Goal: Find specific page/section

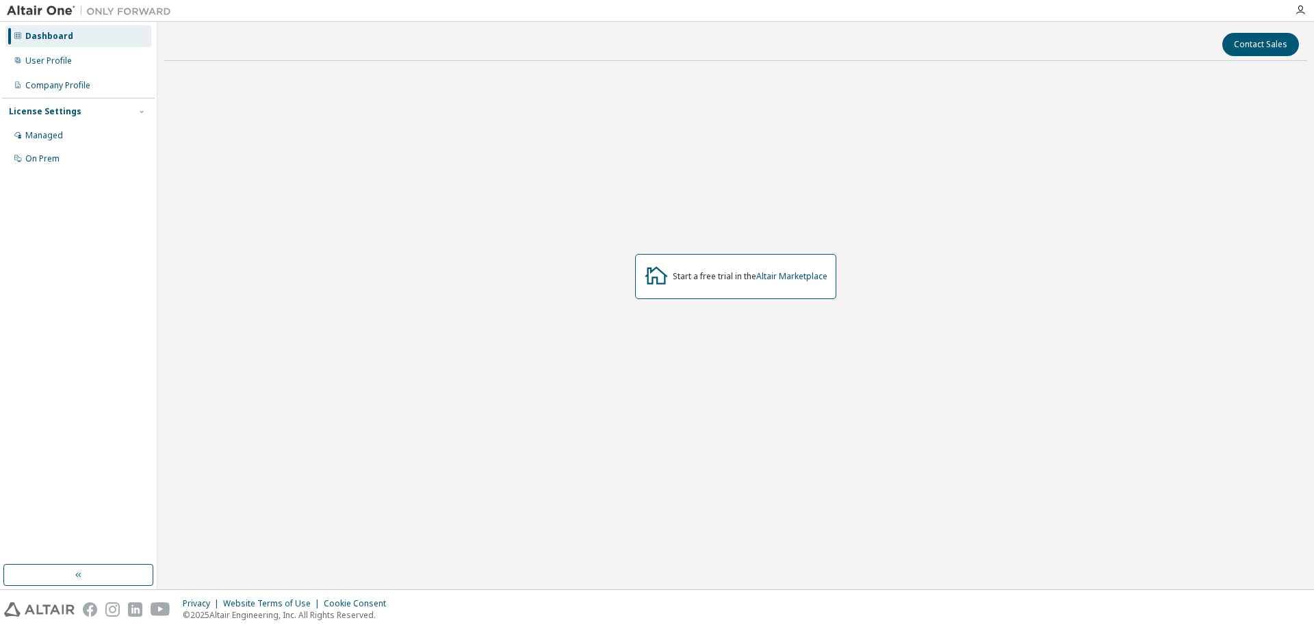
click at [49, 13] on img at bounding box center [92, 11] width 171 height 14
click at [1300, 10] on icon "button" at bounding box center [1300, 10] width 11 height 11
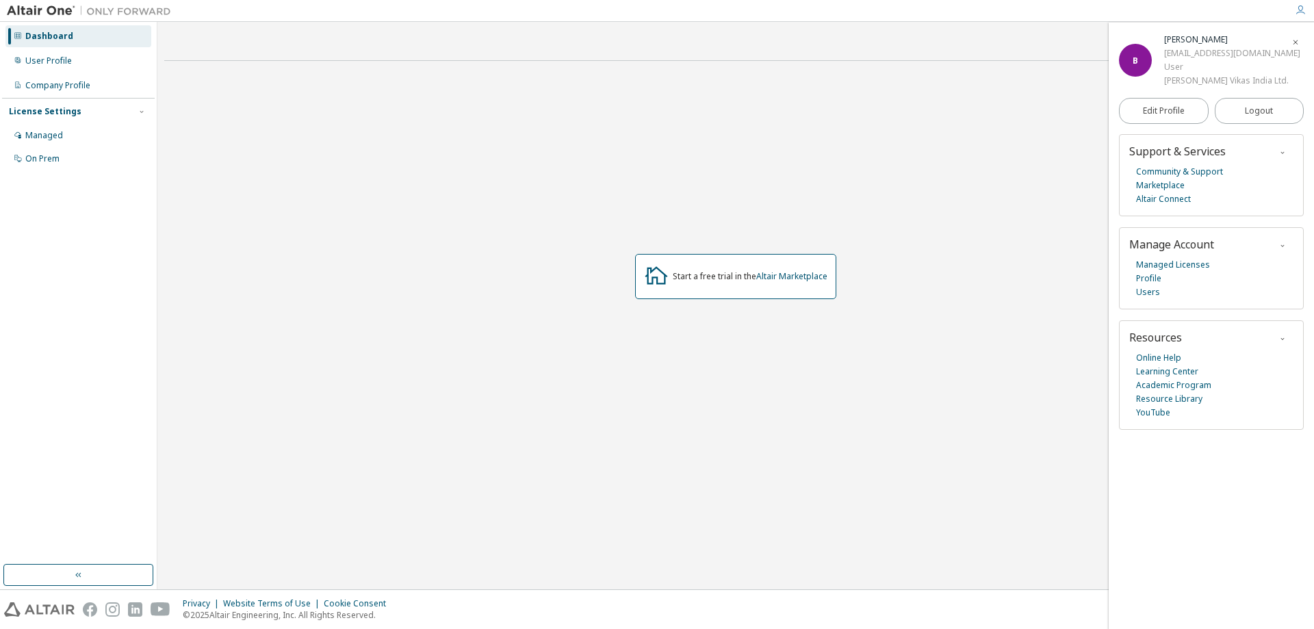
click at [1216, 36] on div "Bharat saini" at bounding box center [1232, 40] width 136 height 14
click at [1191, 40] on div "Bharat saini" at bounding box center [1232, 40] width 136 height 14
click at [1173, 374] on link "Learning Center" at bounding box center [1167, 372] width 62 height 14
